Goal: Contribute content: Add original content to the website for others to see

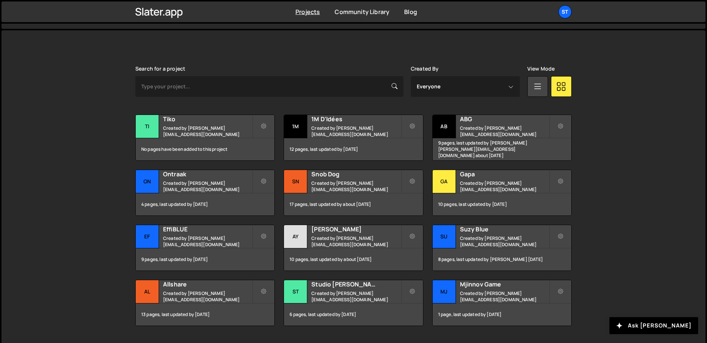
scroll to position [190, 0]
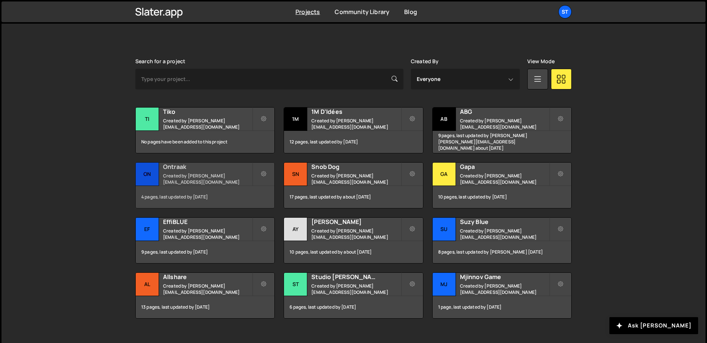
click at [206, 165] on div "Ontraak Created by lucas@studioelias.fr" at bounding box center [205, 174] width 139 height 23
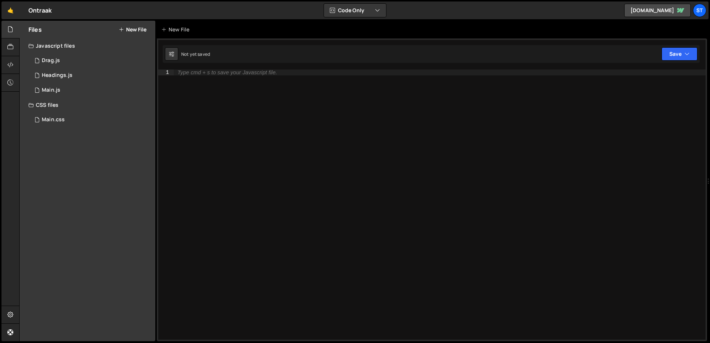
click at [150, 32] on div "Files New File" at bounding box center [88, 30] width 136 height 18
click at [137, 31] on button "New File" at bounding box center [133, 30] width 28 height 6
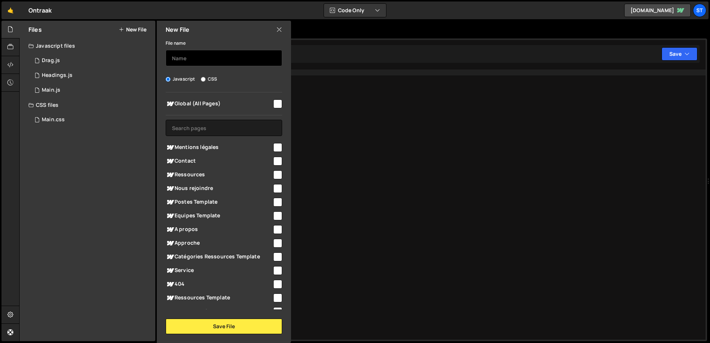
click at [202, 61] on input "text" at bounding box center [224, 58] width 116 height 16
type input "Slider"
click at [276, 99] on input "checkbox" at bounding box center [277, 103] width 9 height 9
checkbox input "true"
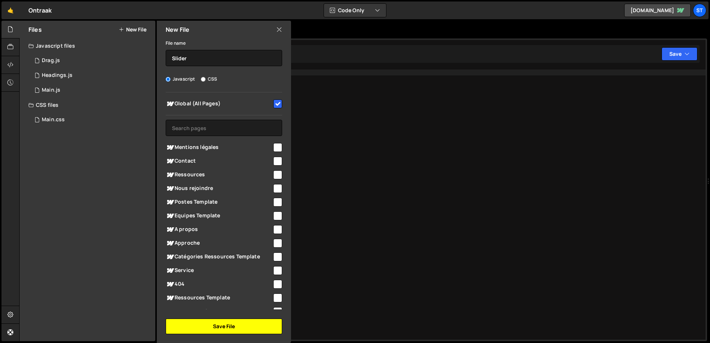
click at [213, 322] on button "Save File" at bounding box center [224, 327] width 116 height 16
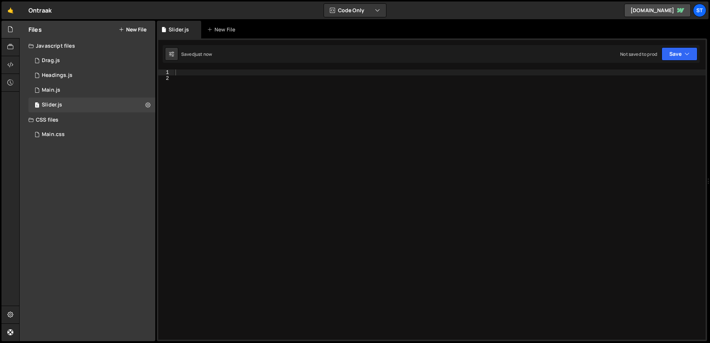
click at [317, 218] on div at bounding box center [440, 210] width 532 height 282
paste textarea "});"
type textarea "});"
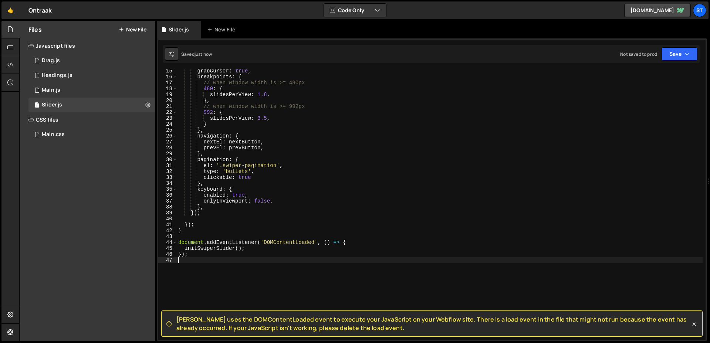
scroll to position [84, 0]
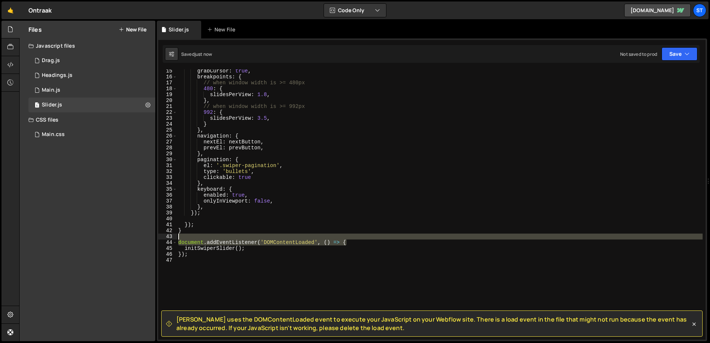
click at [353, 237] on div "grabCursor : true , breakpoints : { // when window width is >= 480px 480 : { sl…" at bounding box center [440, 209] width 526 height 282
type textarea "document.addEventListener('DOMContentLoaded', () => {"
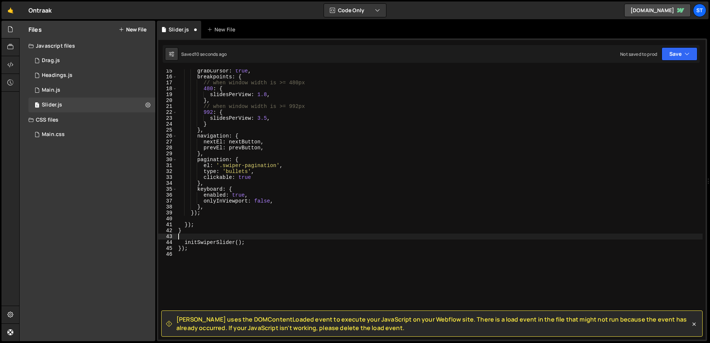
click at [293, 247] on div "grabCursor : true , breakpoints : { // when window width is >= 480px 480 : { sl…" at bounding box center [440, 209] width 526 height 282
type textarea "}"
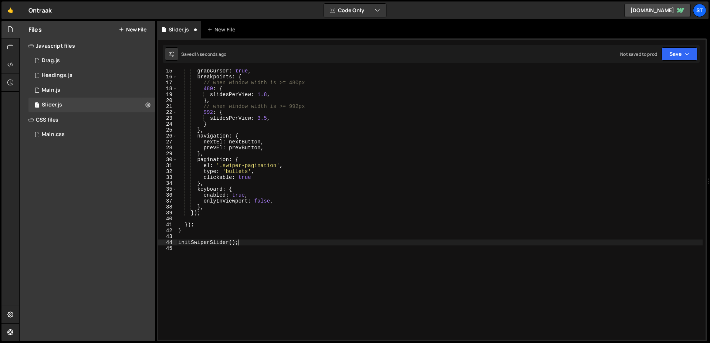
scroll to position [0, 4]
type textarea "initSwiperSlider();"
click at [63, 138] on div "Main.css 0" at bounding box center [91, 134] width 127 height 15
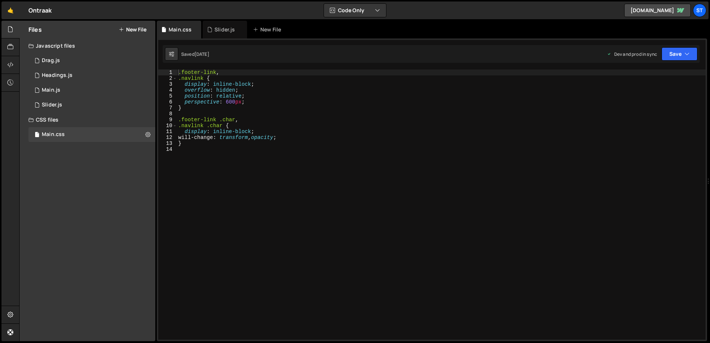
click at [214, 167] on div ".footer-link , .navlink { display : inline-block ; overflow : hidden ; position…" at bounding box center [441, 210] width 529 height 282
paste textarea "}"
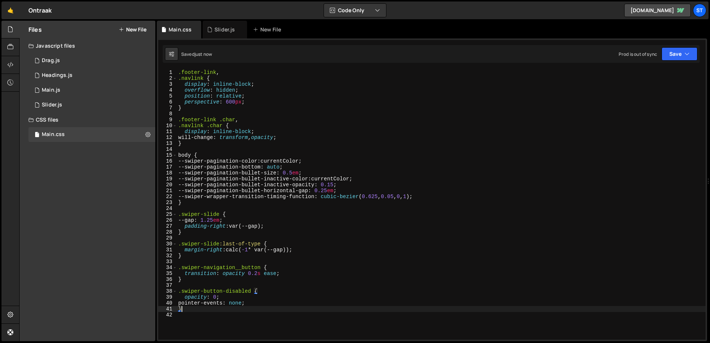
type textarea "}"
click at [60, 103] on div "Slider.js" at bounding box center [52, 105] width 20 height 7
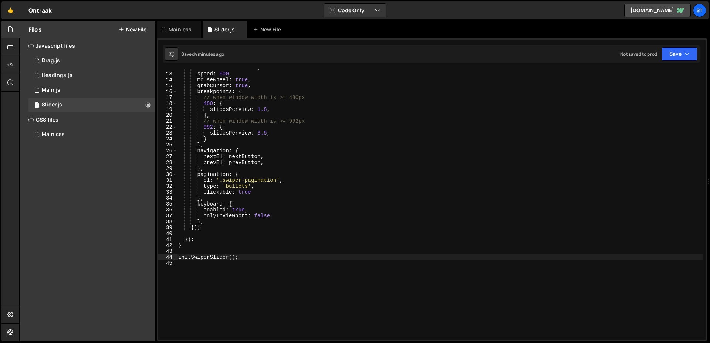
scroll to position [0, 0]
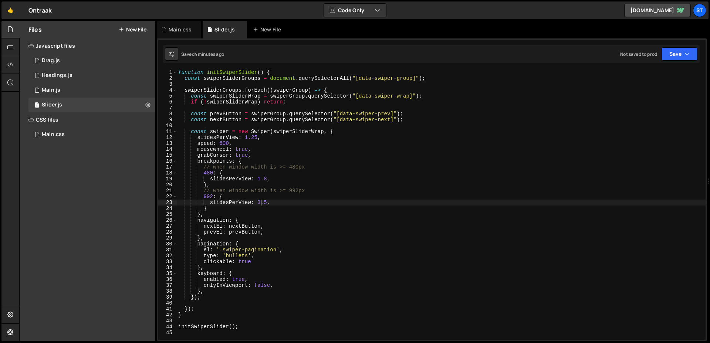
click at [262, 202] on div "function initSwiperSlider ( ) { const swiperSliderGroups = document . querySele…" at bounding box center [441, 210] width 529 height 282
click at [267, 176] on div "function initSwiperSlider ( ) { const swiperSliderGroups = document . querySele…" at bounding box center [441, 210] width 528 height 282
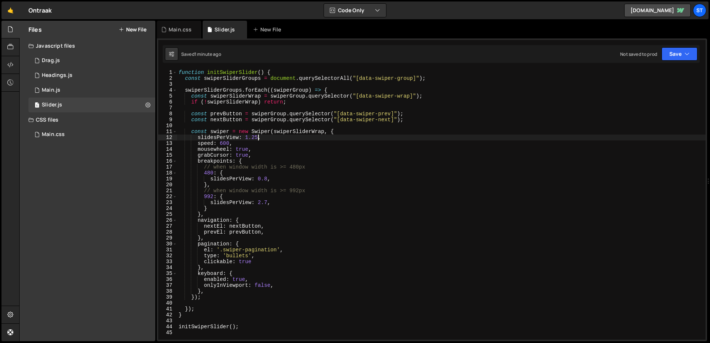
click at [259, 139] on div "function initSwiperSlider ( ) { const swiperSliderGroups = document . querySele…" at bounding box center [441, 210] width 528 height 282
type textarea "slidesPerView: 1,"
